Goal: Task Accomplishment & Management: Complete application form

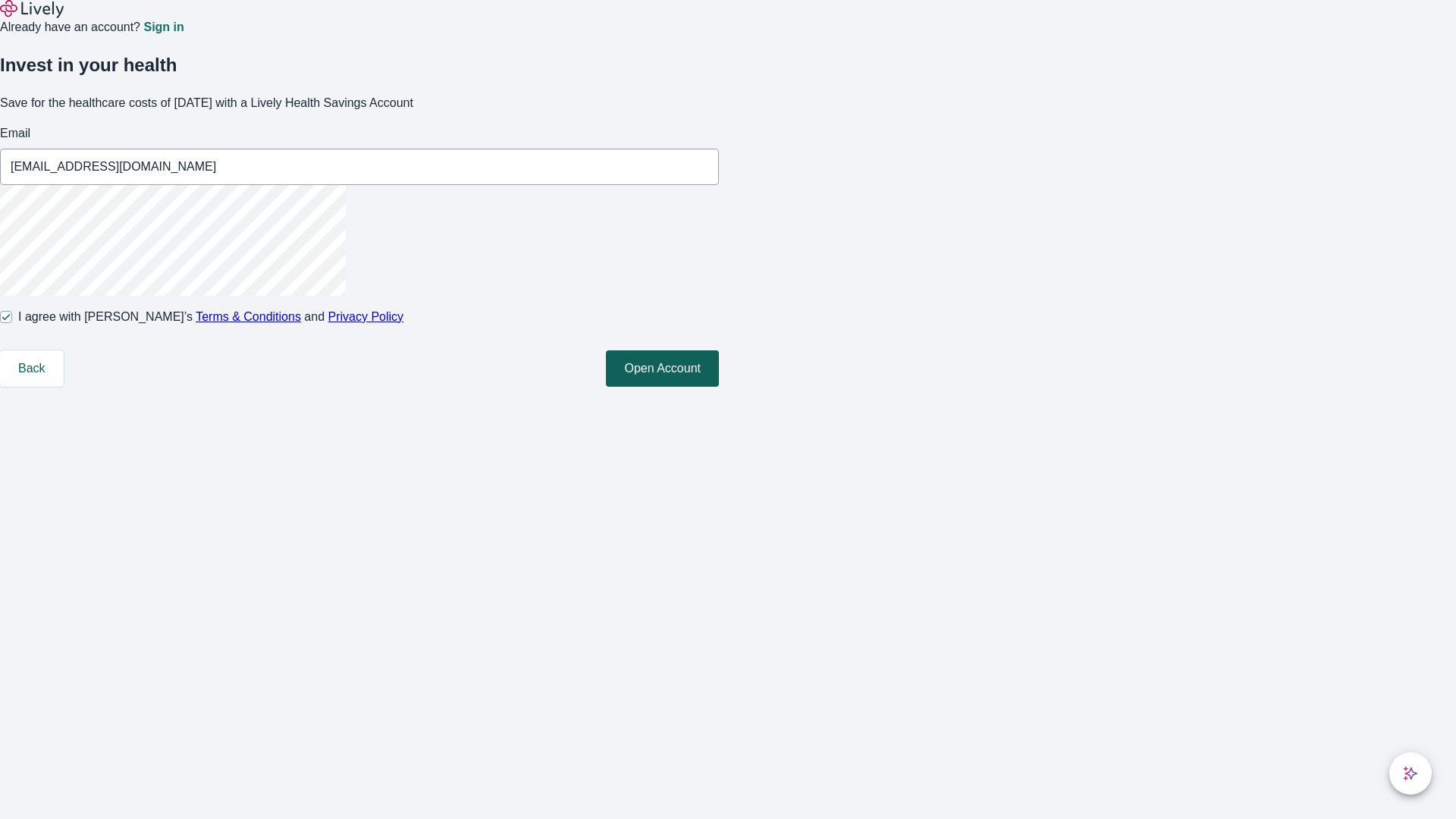
click at [718, 387] on button "Open Account" at bounding box center [662, 369] width 113 height 36
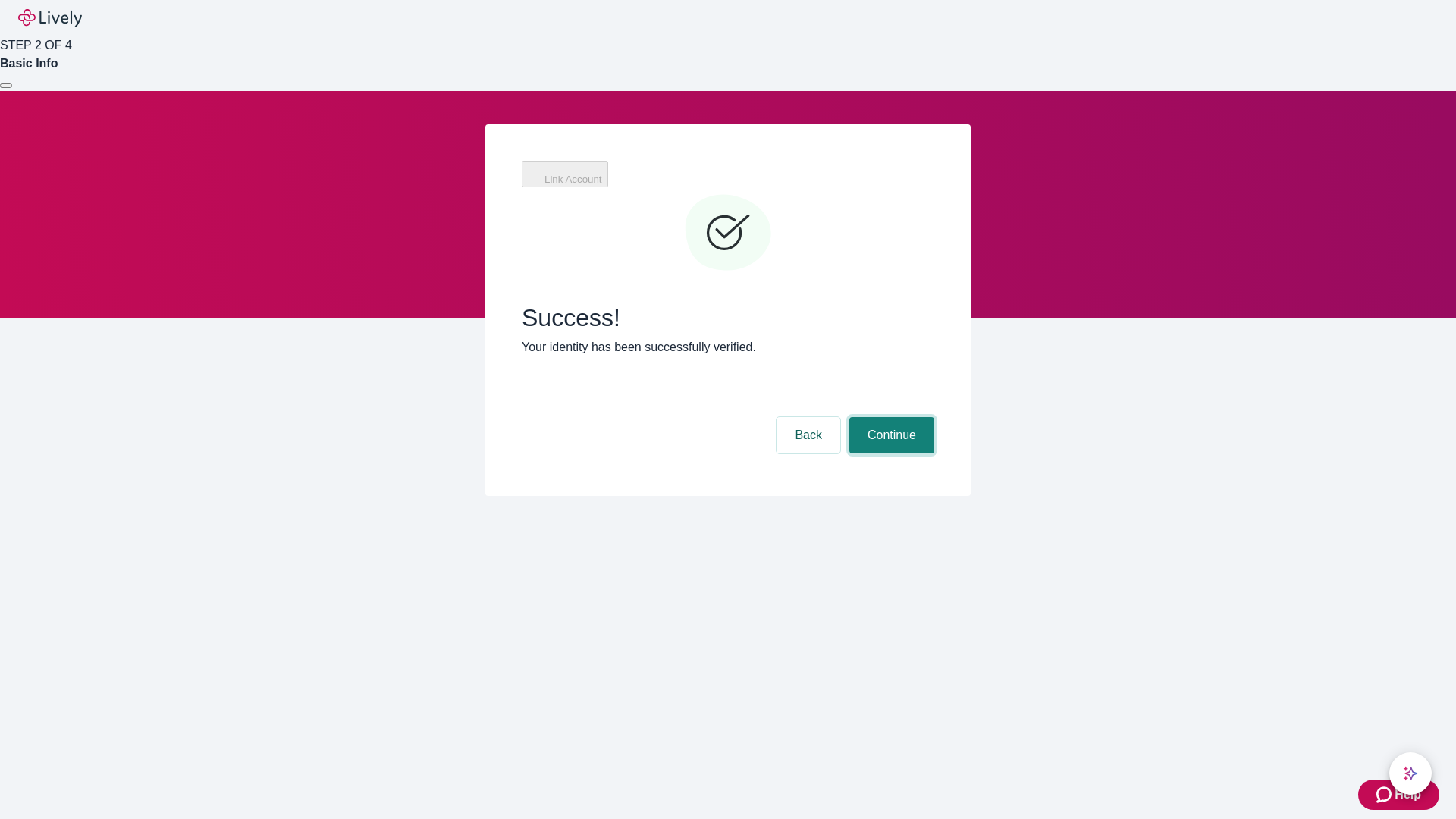
click at [889, 417] on button "Continue" at bounding box center [891, 435] width 85 height 36
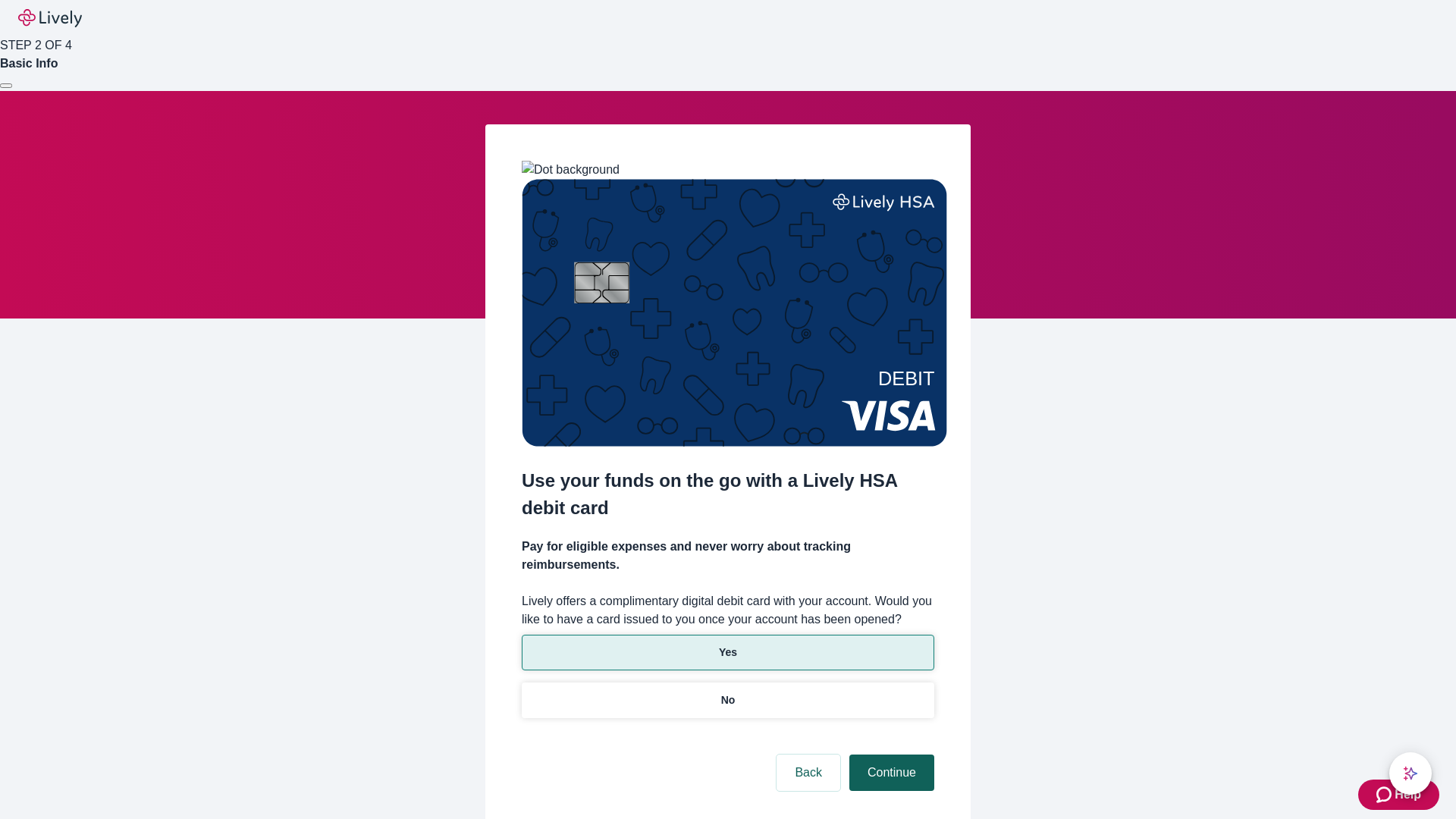
click at [727, 693] on p "No" at bounding box center [728, 700] width 14 height 16
click at [889, 754] on button "Continue" at bounding box center [891, 772] width 85 height 36
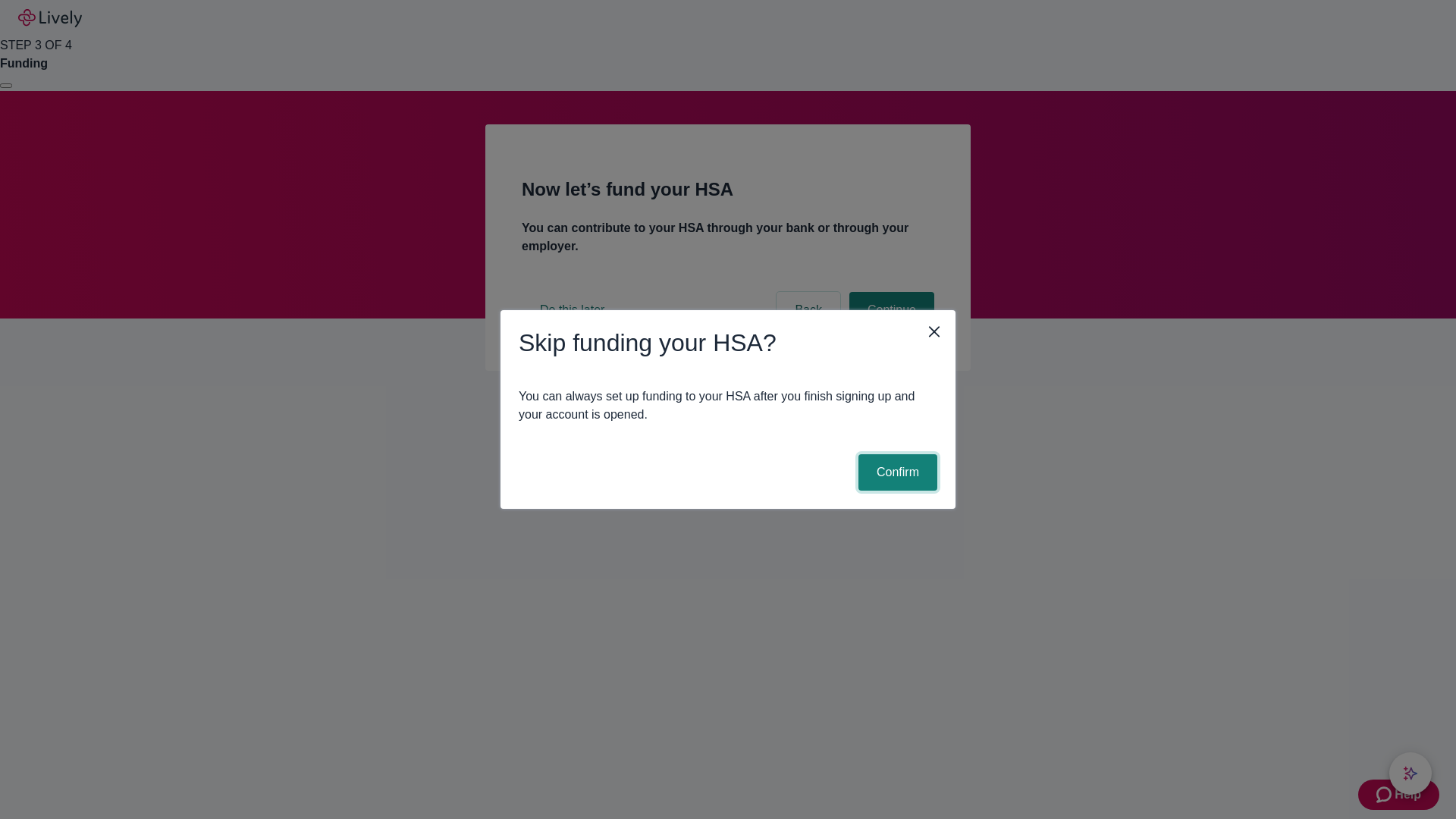
click at [896, 472] on button "Confirm" at bounding box center [898, 472] width 79 height 36
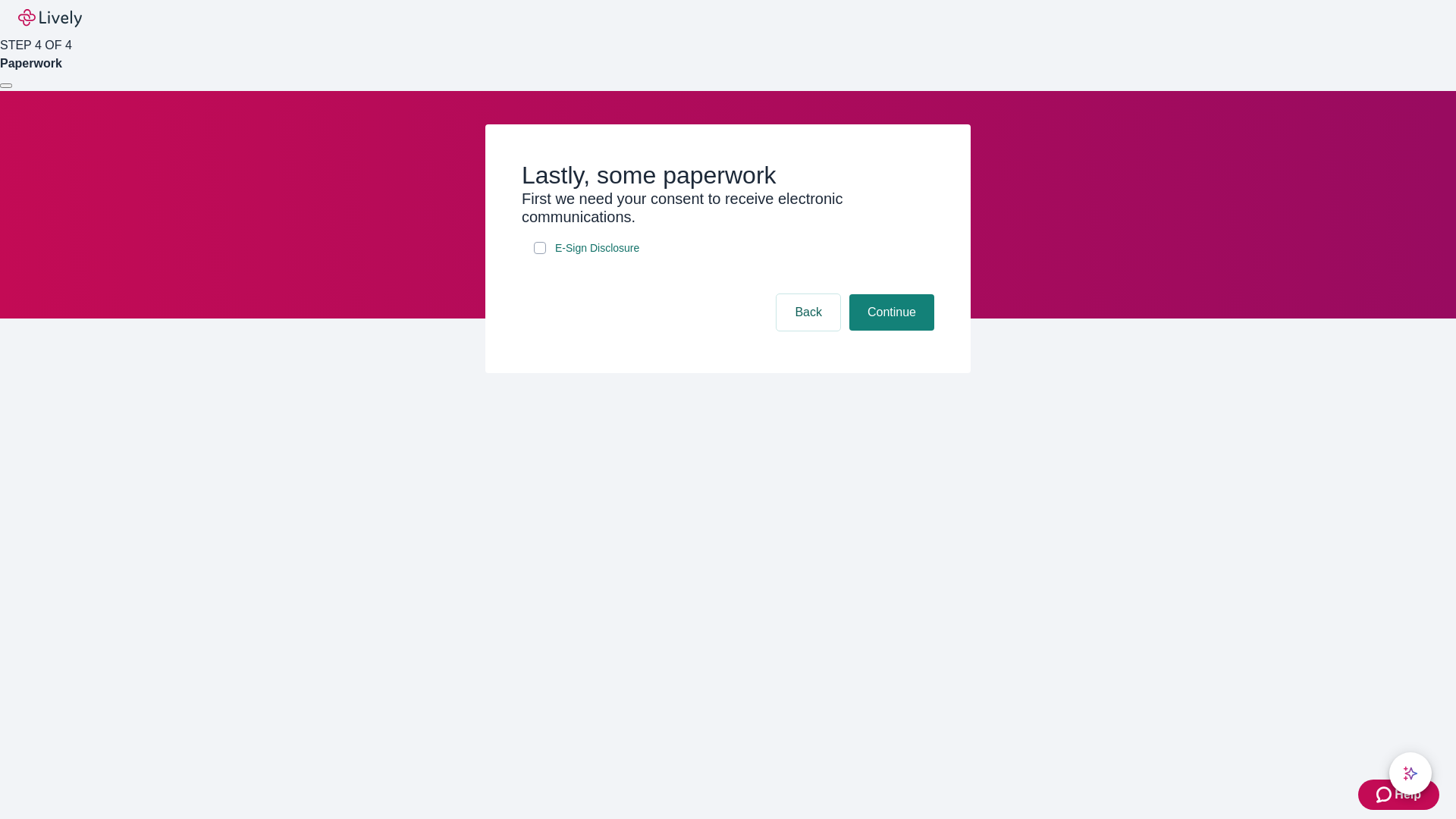
click at [539, 254] on input "E-Sign Disclosure" at bounding box center [539, 247] width 12 height 12
checkbox input "true"
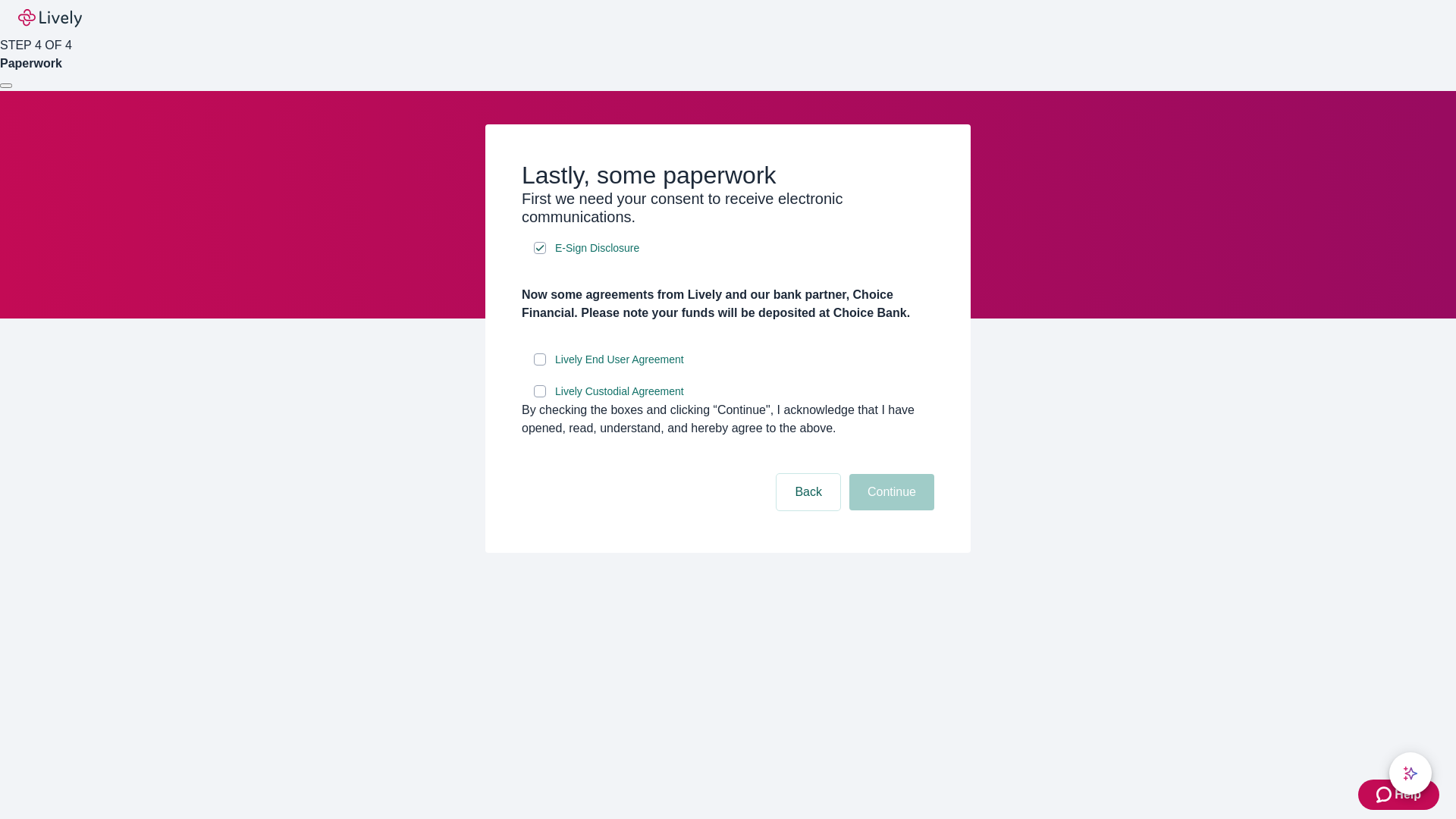
click at [539, 365] on input "Lively End User Agreement" at bounding box center [539, 359] width 12 height 12
checkbox input "true"
click at [539, 398] on input "Lively Custodial Agreement" at bounding box center [539, 391] width 12 height 12
checkbox input "true"
click at [889, 511] on button "Continue" at bounding box center [891, 492] width 85 height 36
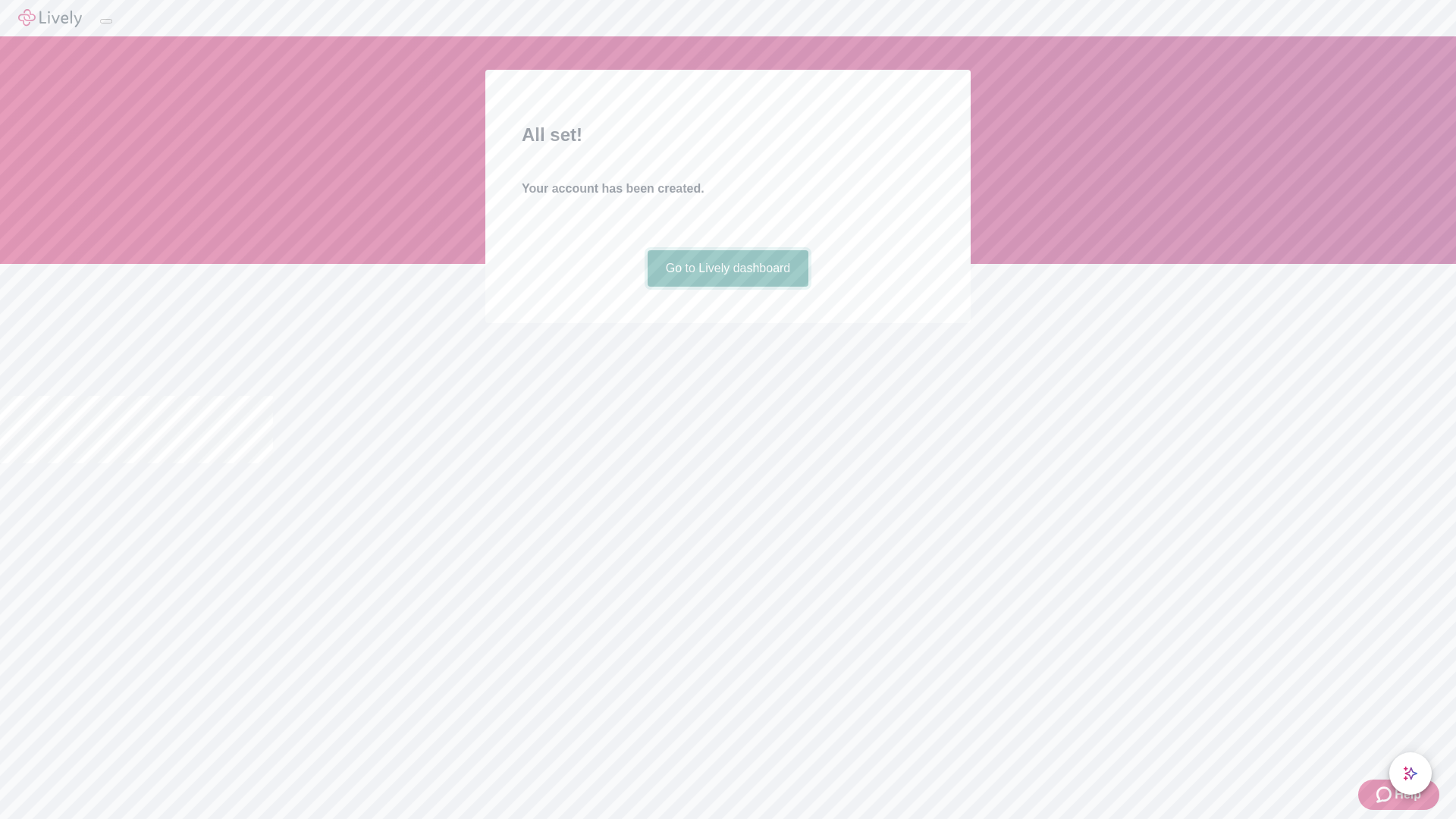
click at [727, 286] on link "Go to Lively dashboard" at bounding box center [728, 268] width 162 height 36
